Goal: Task Accomplishment & Management: Manage account settings

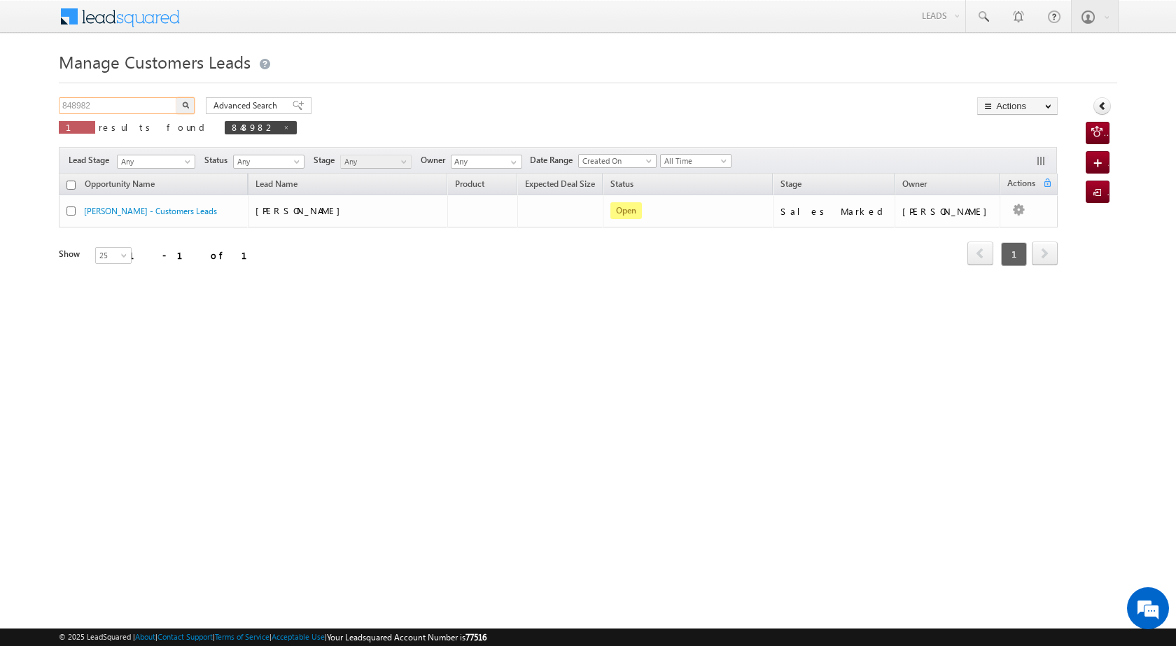
drag, startPoint x: 96, startPoint y: 105, endPoint x: 62, endPoint y: 104, distance: 34.3
click at [62, 104] on input "848982" at bounding box center [119, 105] width 120 height 17
paste input "0723"
type input "840723"
click at [191, 101] on button "button" at bounding box center [185, 105] width 18 height 17
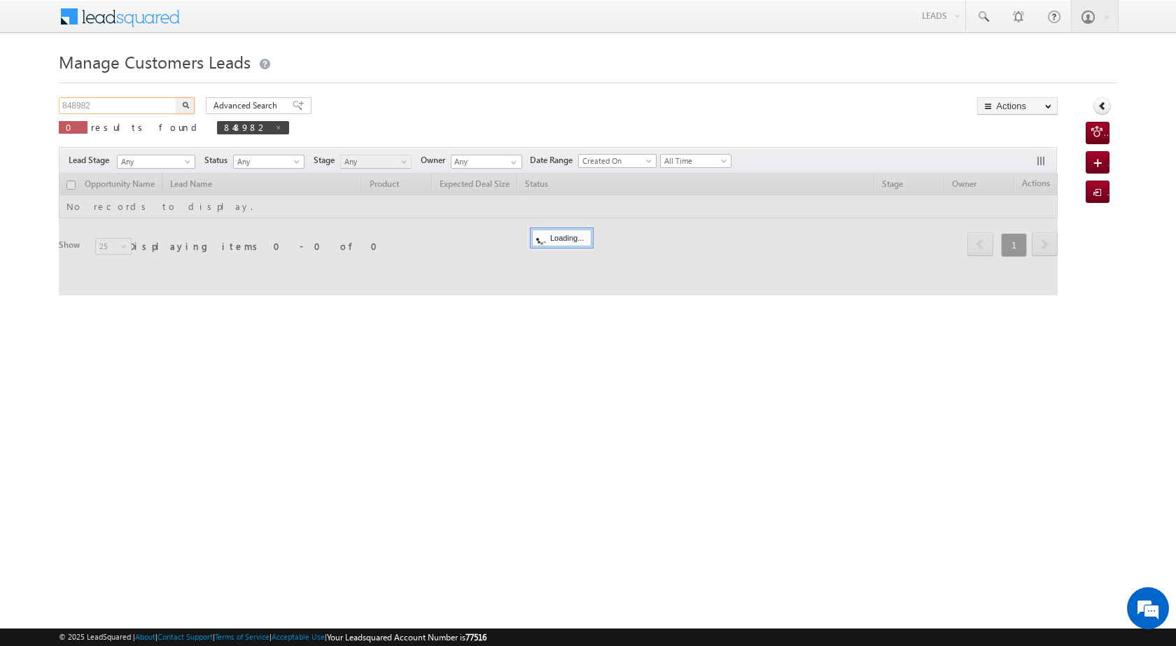
drag, startPoint x: 105, startPoint y: 99, endPoint x: 38, endPoint y: 93, distance: 66.7
click at [38, 93] on body "Menu [PERSON_NAME] [PERSON_NAME] a2@ks erve." at bounding box center [588, 198] width 1176 height 397
paste input "0723"
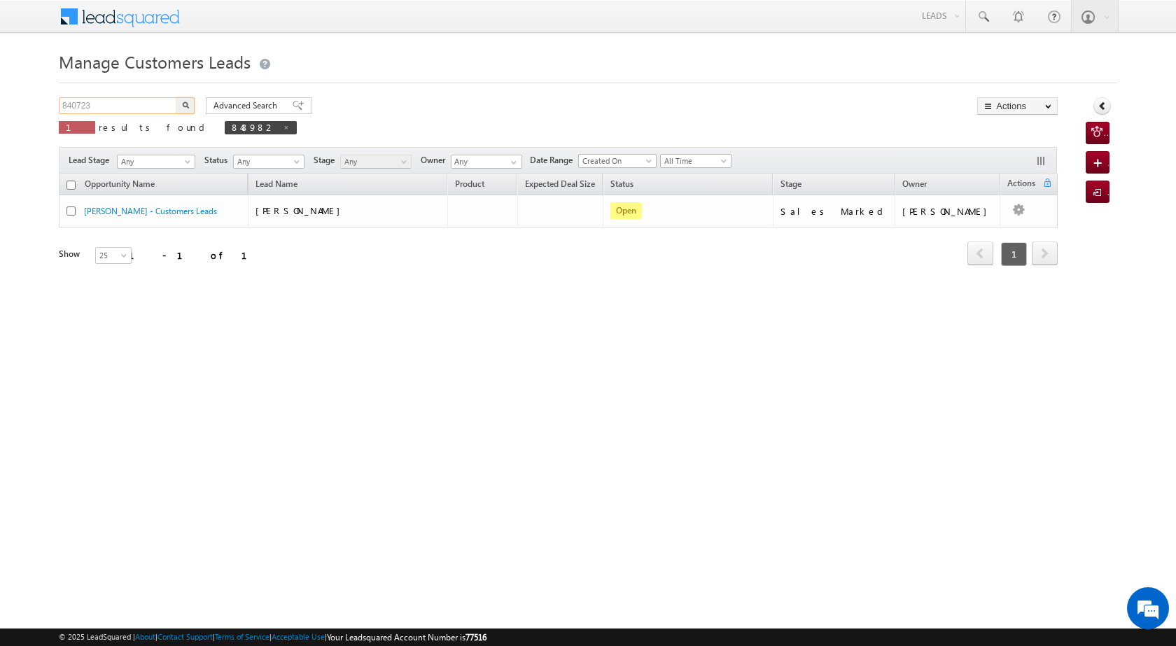
type input "840723"
click at [185, 106] on img "button" at bounding box center [185, 104] width 7 height 7
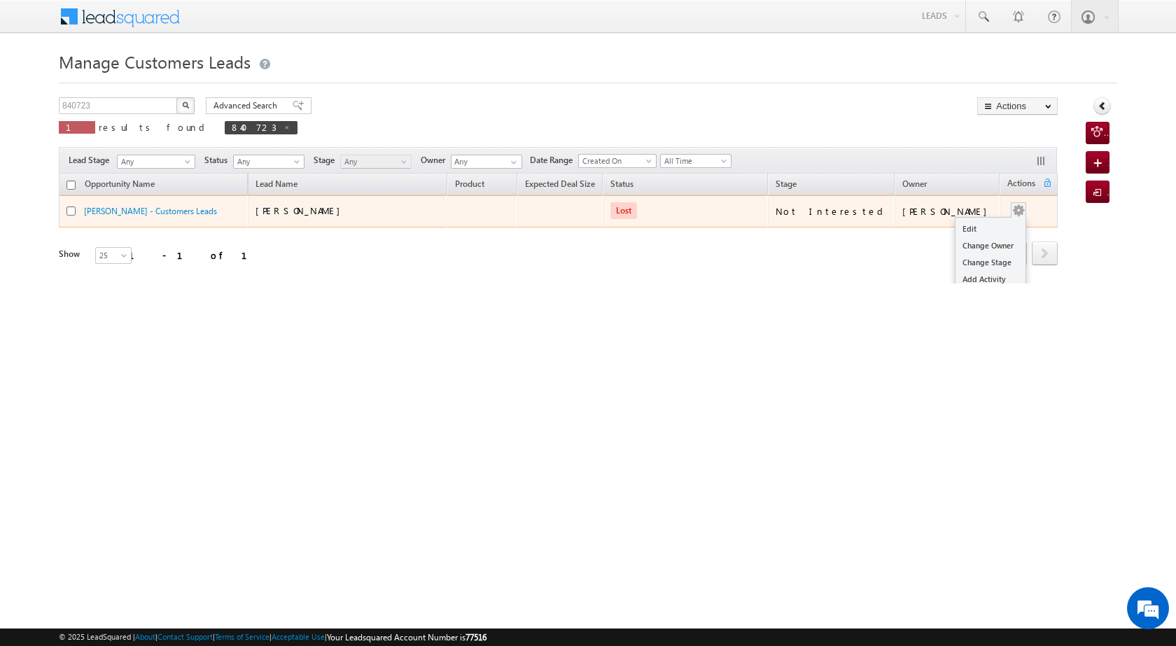
click at [1023, 211] on td "Edit Change Owner Change Stage Add Activity Add Task Delete" at bounding box center [1029, 211] width 58 height 32
click at [977, 224] on link "Edit" at bounding box center [990, 228] width 70 height 17
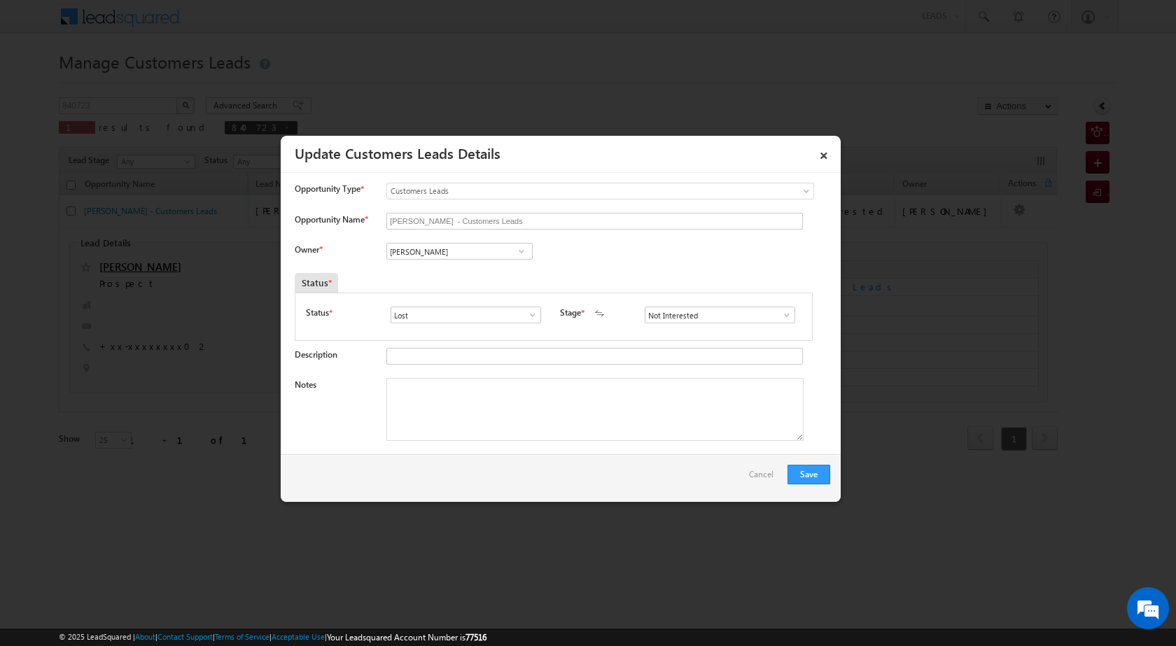
click at [523, 250] on span at bounding box center [521, 251] width 14 height 11
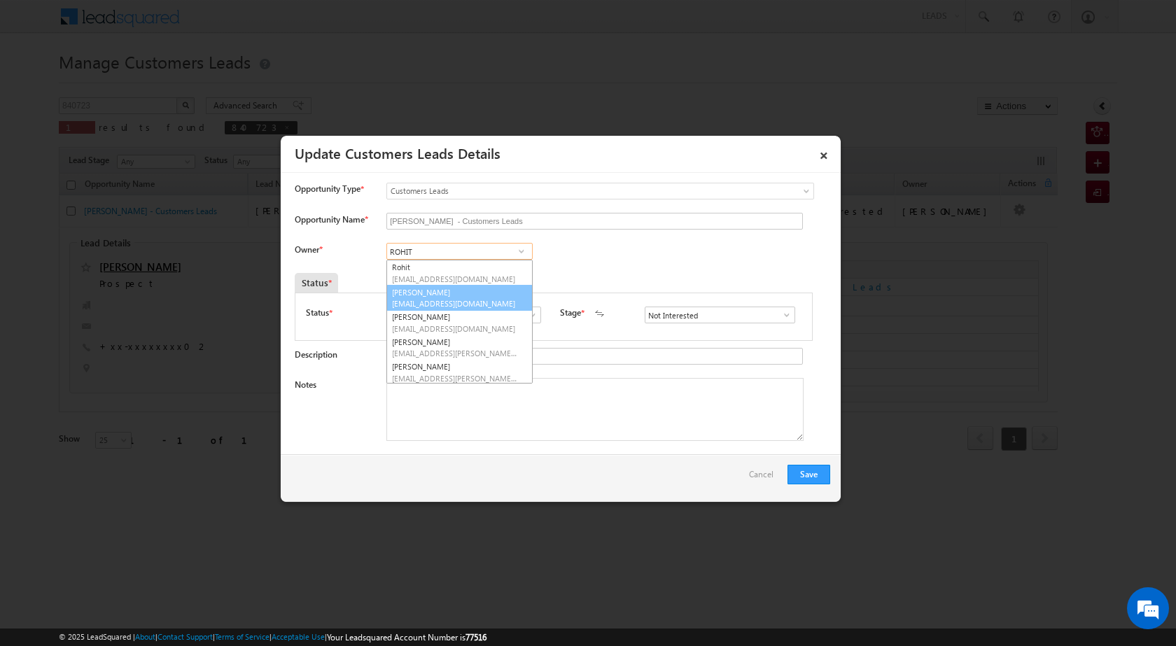
click at [491, 301] on span "[EMAIL_ADDRESS][DOMAIN_NAME]" at bounding box center [455, 303] width 126 height 10
type input "[PERSON_NAME]"
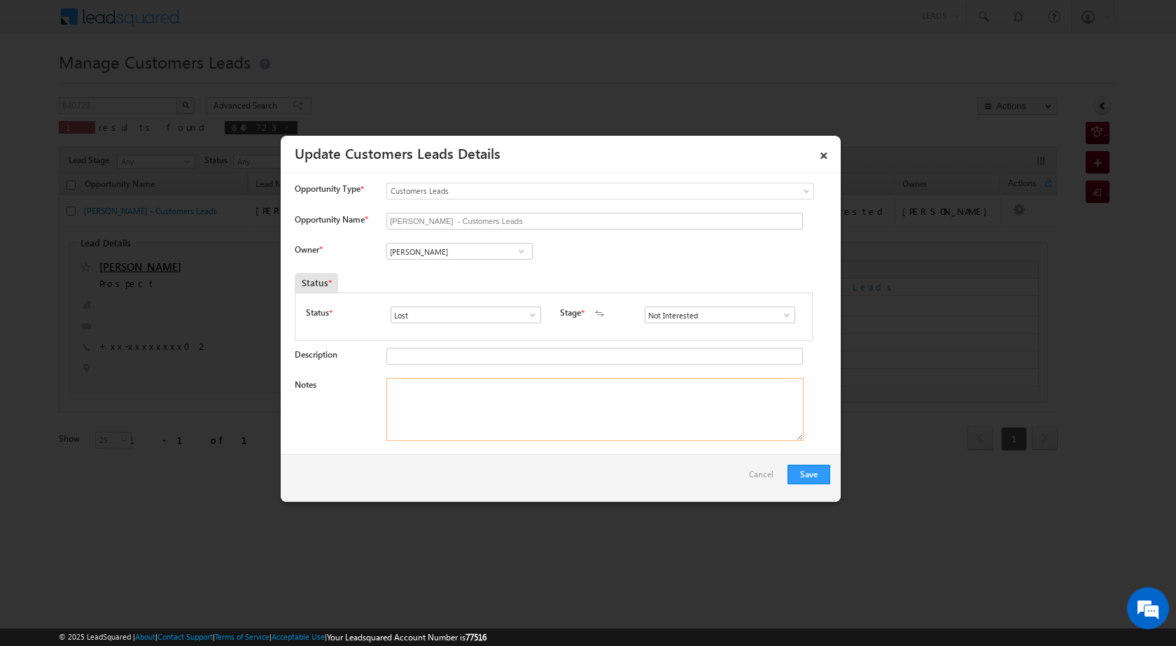
click at [626, 409] on textarea "Notes" at bounding box center [594, 409] width 417 height 63
click at [783, 316] on span at bounding box center [787, 314] width 14 height 11
click at [780, 312] on span at bounding box center [787, 314] width 14 height 11
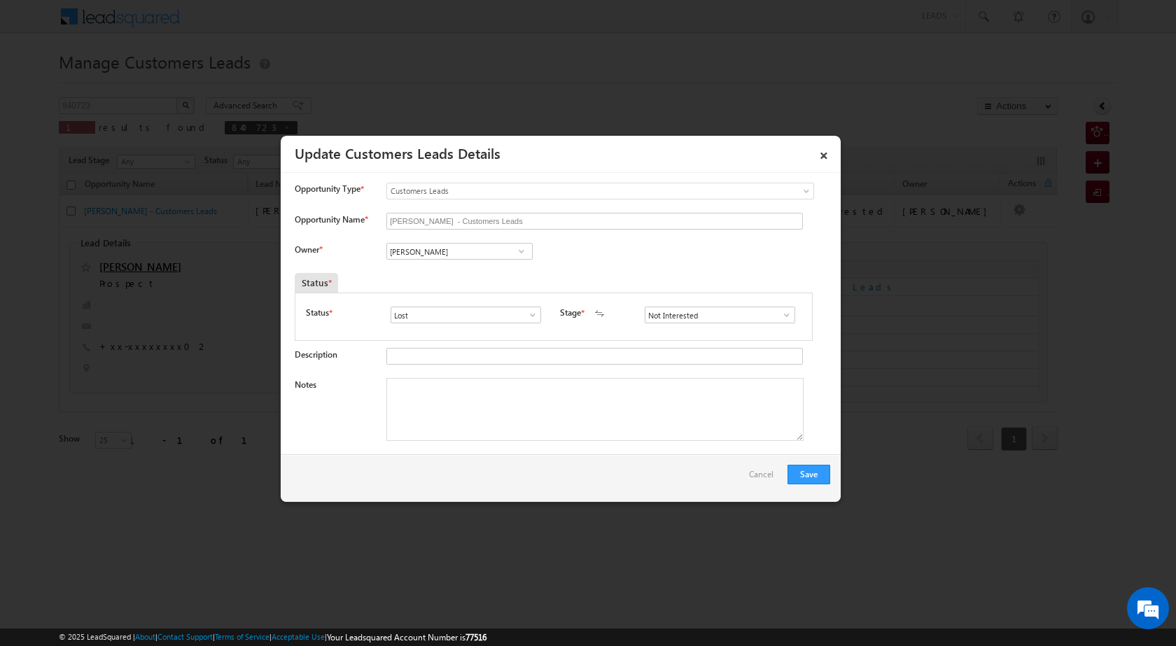
click at [533, 314] on span at bounding box center [533, 314] width 14 height 11
click at [492, 330] on link "Open" at bounding box center [466, 331] width 150 height 16
type input "Open"
click at [781, 318] on span at bounding box center [787, 314] width 14 height 11
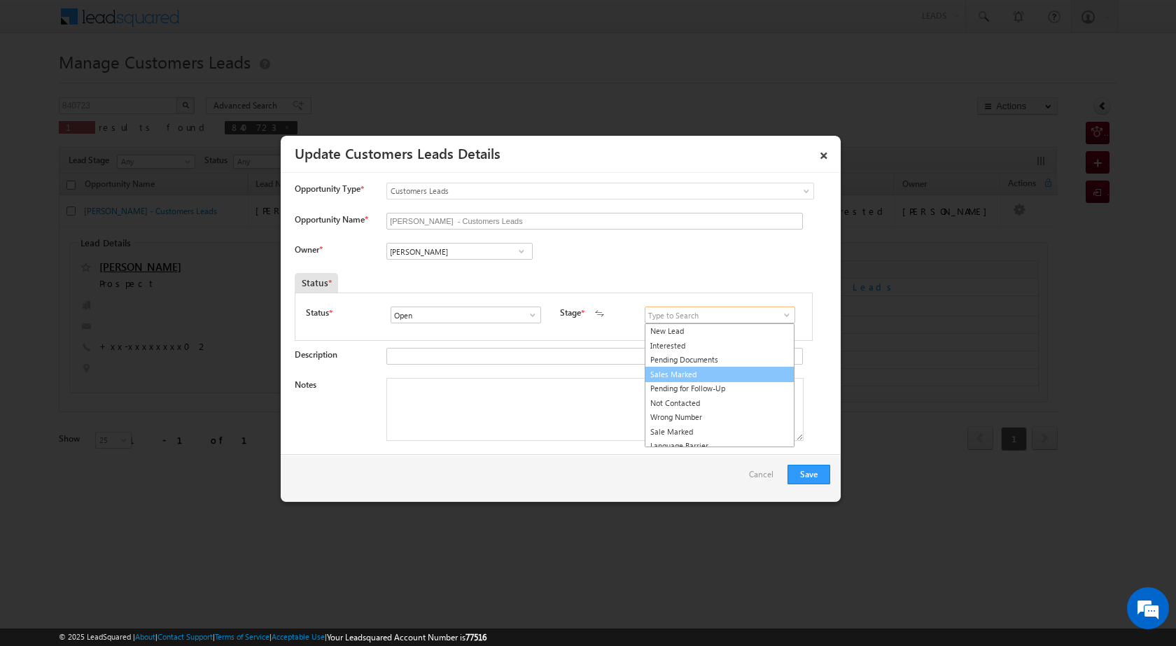
click at [731, 369] on link "Sales Marked" at bounding box center [720, 375] width 150 height 16
type input "Sales Marked"
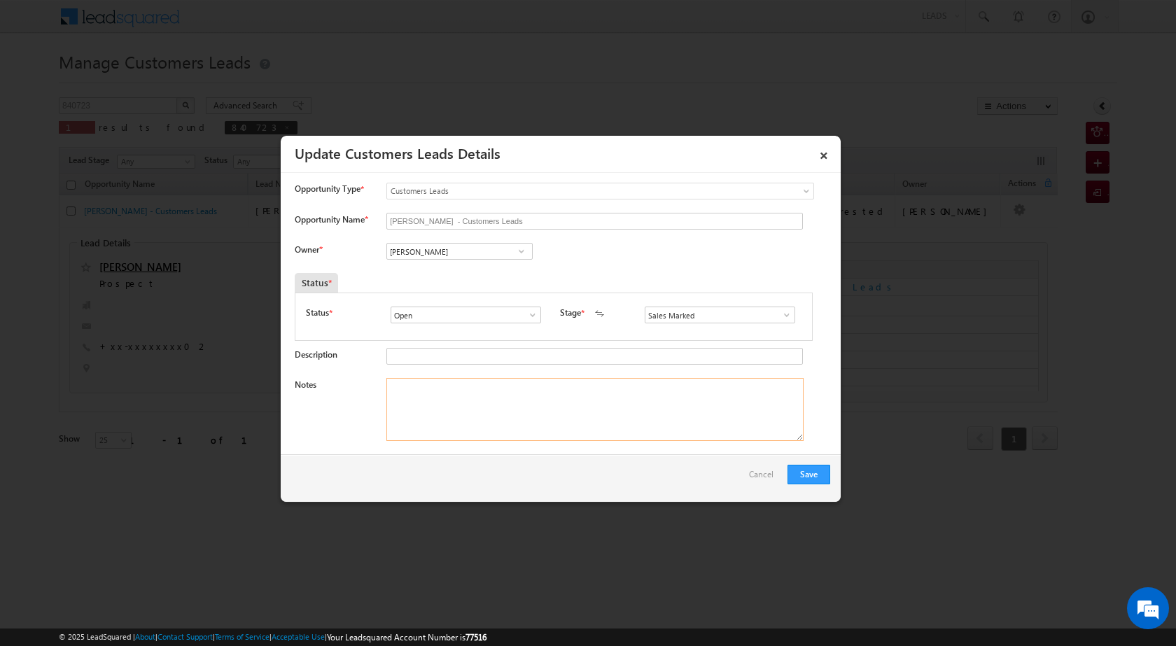
click at [590, 400] on textarea "Notes" at bounding box center [594, 409] width 417 height 63
click at [431, 405] on textarea "Notes" at bounding box center [594, 409] width 417 height 63
paste textarea "prperty 20 lac laon amount 10 lac job show room electric show room income 1 lac…"
click at [650, 406] on textarea "prperty 20 lac laon amount 10 lac job show room electric show room income 1 lac…" at bounding box center [594, 409] width 417 height 63
click at [645, 413] on textarea "prperty 20 lac laon amount 10 lac job show room electric show room income 1 lac…" at bounding box center [594, 409] width 417 height 63
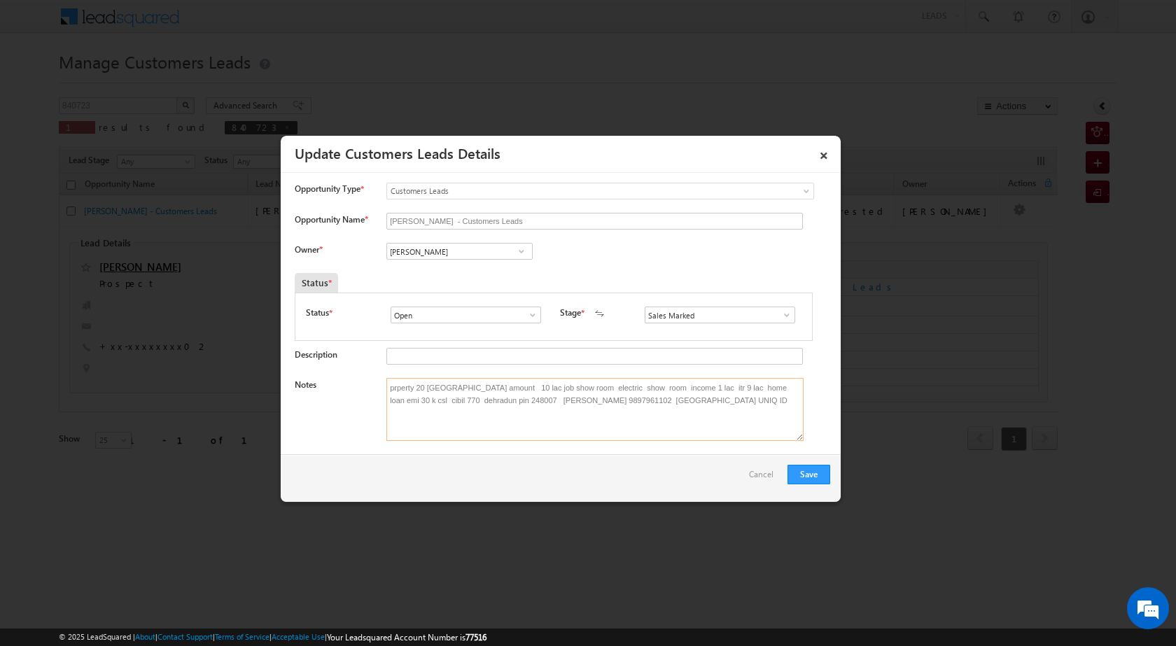
paste textarea "840723"
paste textarea "VB_Interested"
drag, startPoint x: 636, startPoint y: 398, endPoint x: 751, endPoint y: 409, distance: 115.3
click at [751, 409] on textarea "prperty 20 lac laon amount 10 lac job show room electric show room income 1 lac…" at bounding box center [594, 409] width 417 height 63
type textarea "prperty 20 lac laon amount 10 lac job show room electric show room income 1 lac…"
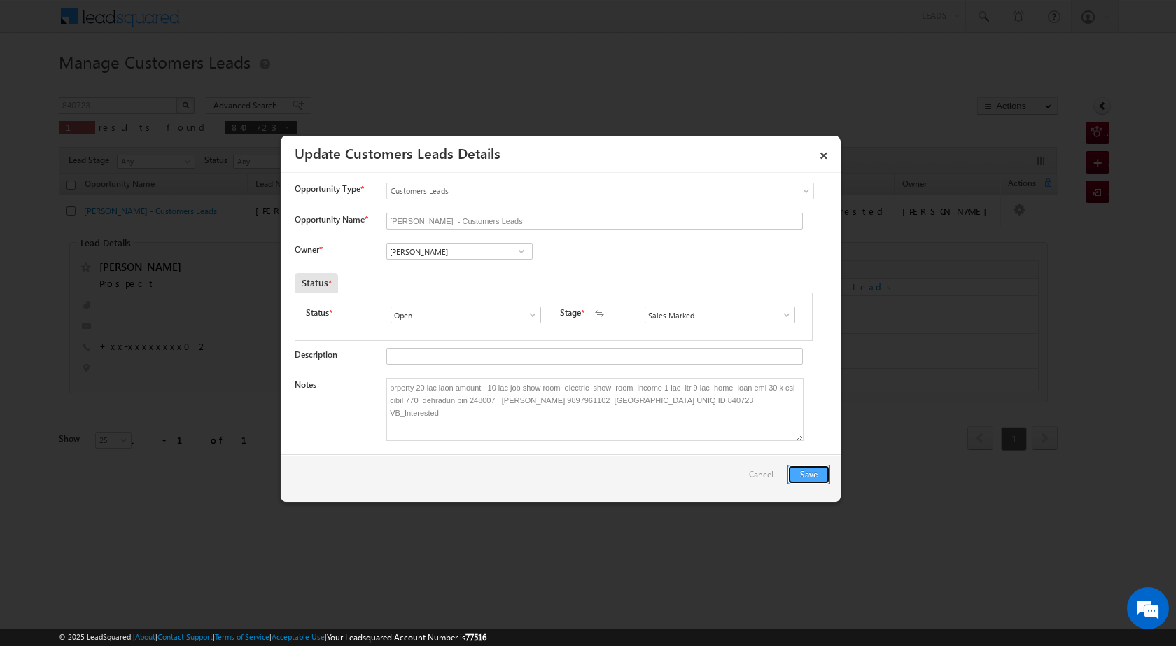
click at [820, 470] on button "Save" at bounding box center [808, 475] width 43 height 20
